Goal: Use online tool/utility

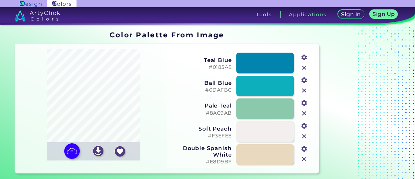
type input "#2d2921"
type input "#dad7dc"
type input "#bfbcbc"
type input "#a09c9d"
type input "#797167"
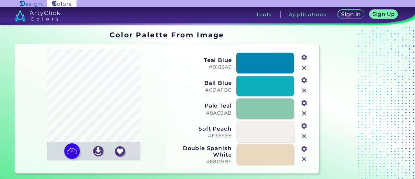
type input "#e3e2e7"
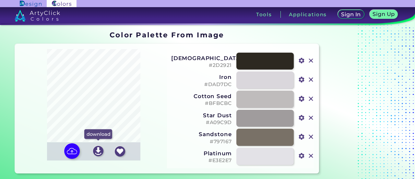
click at [99, 152] on img at bounding box center [98, 151] width 10 height 10
